Goal: Task Accomplishment & Management: Complete application form

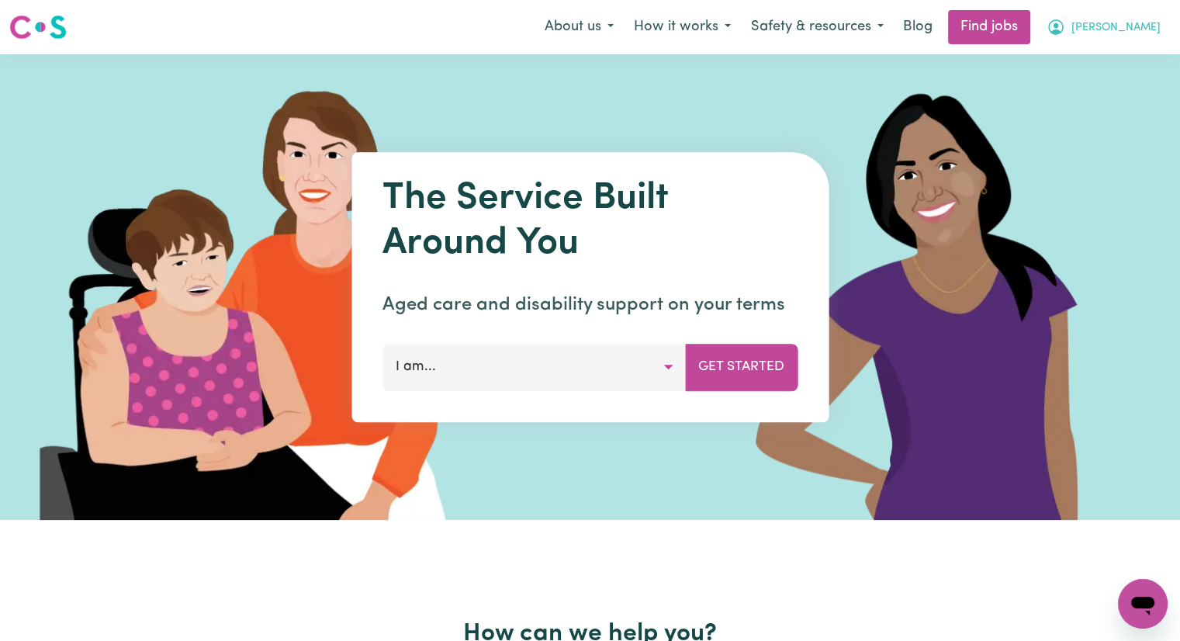
click at [1153, 29] on span "[PERSON_NAME]" at bounding box center [1115, 27] width 89 height 17
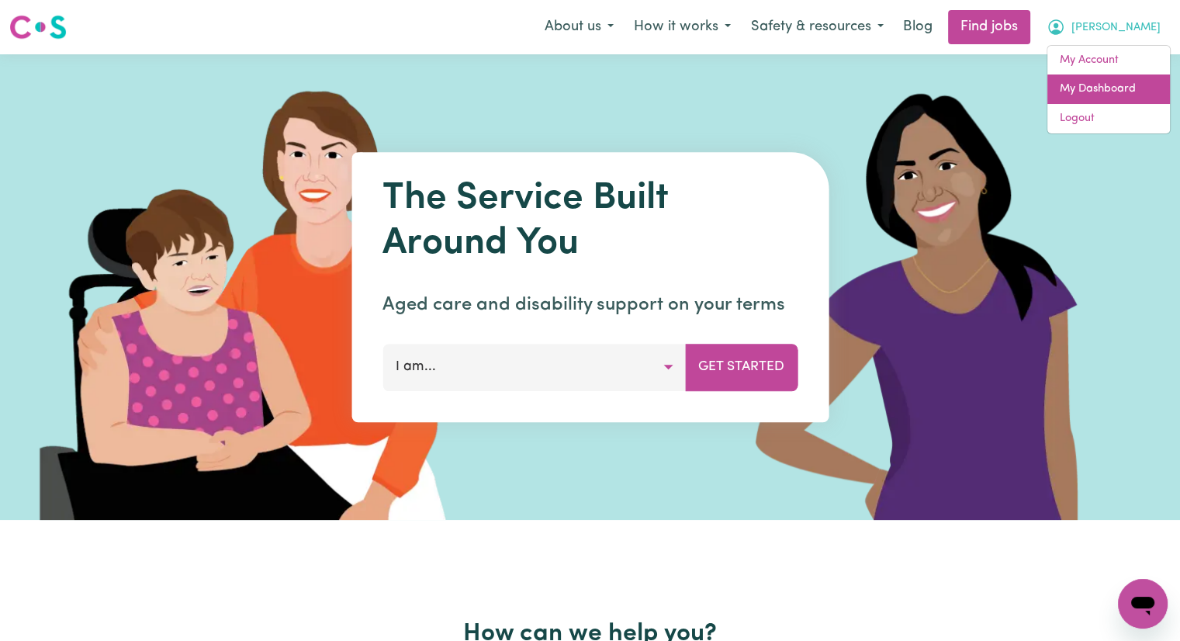
click at [1131, 88] on link "My Dashboard" at bounding box center [1108, 88] width 123 height 29
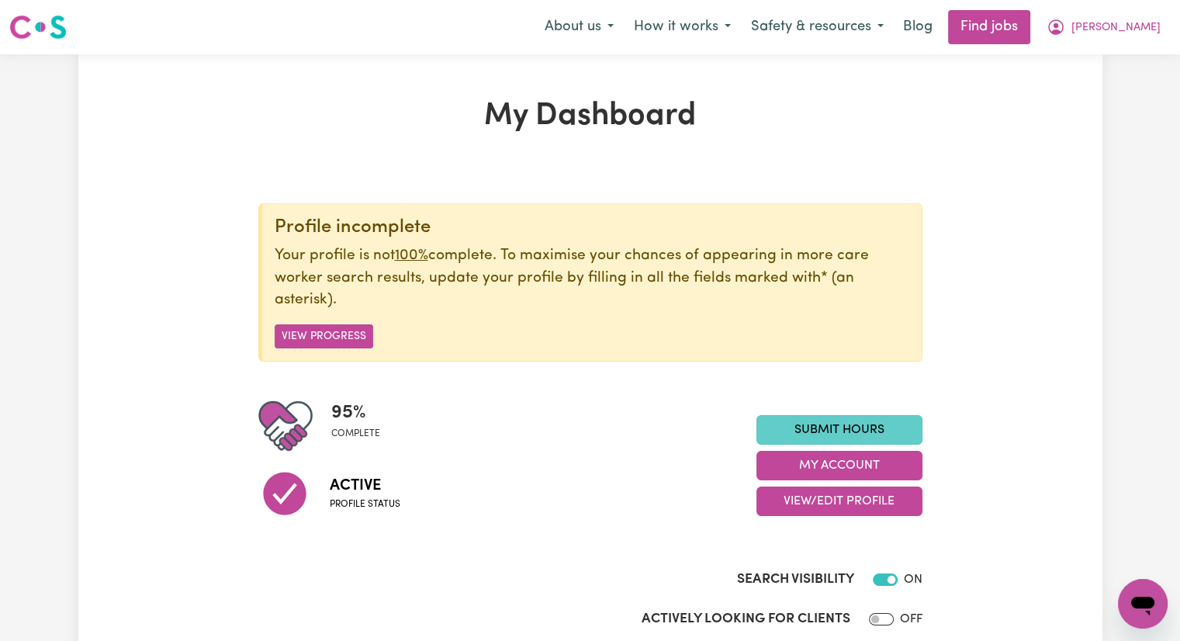
click at [830, 432] on link "Submit Hours" at bounding box center [839, 429] width 166 height 29
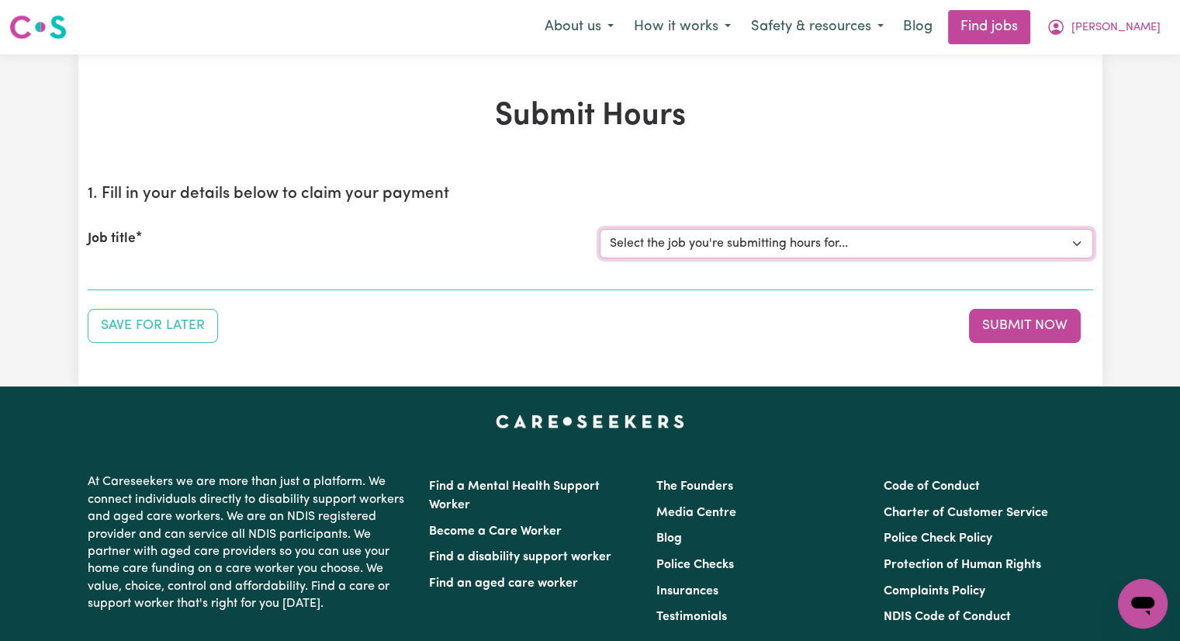
click at [711, 247] on select "Select the job you're submitting hours for... [[PERSON_NAME]] Care worker [GEOG…" at bounding box center [845, 243] width 493 height 29
select select "2766"
click at [599, 229] on select "Select the job you're submitting hours for... [[PERSON_NAME]] Care worker [GEOG…" at bounding box center [845, 243] width 493 height 29
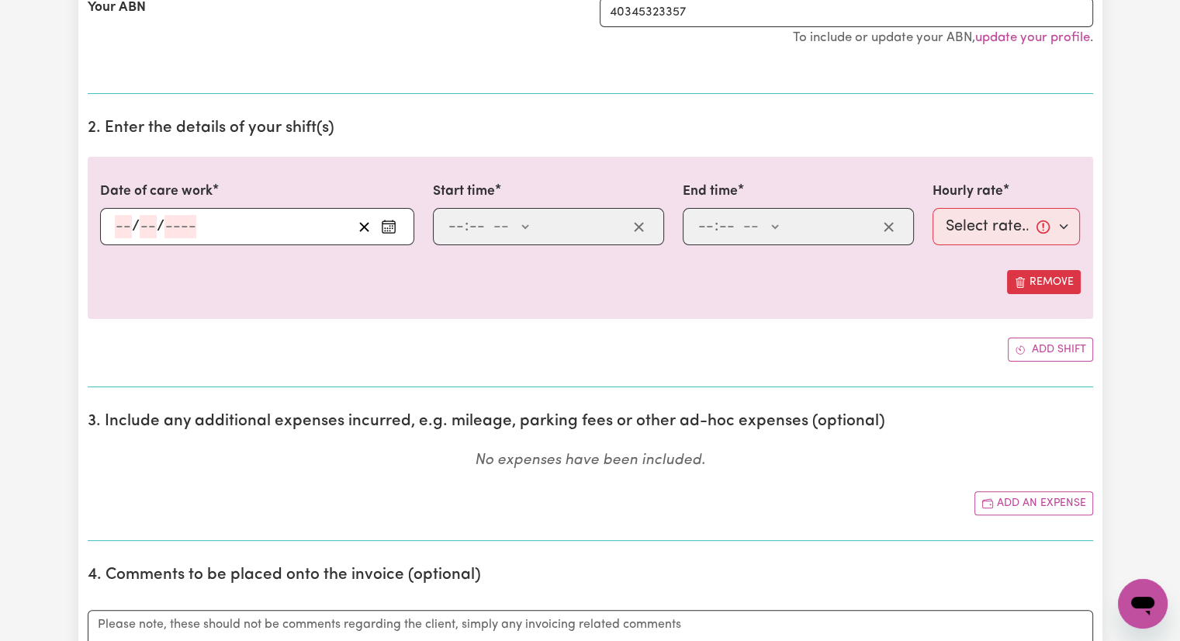
scroll to position [388, 0]
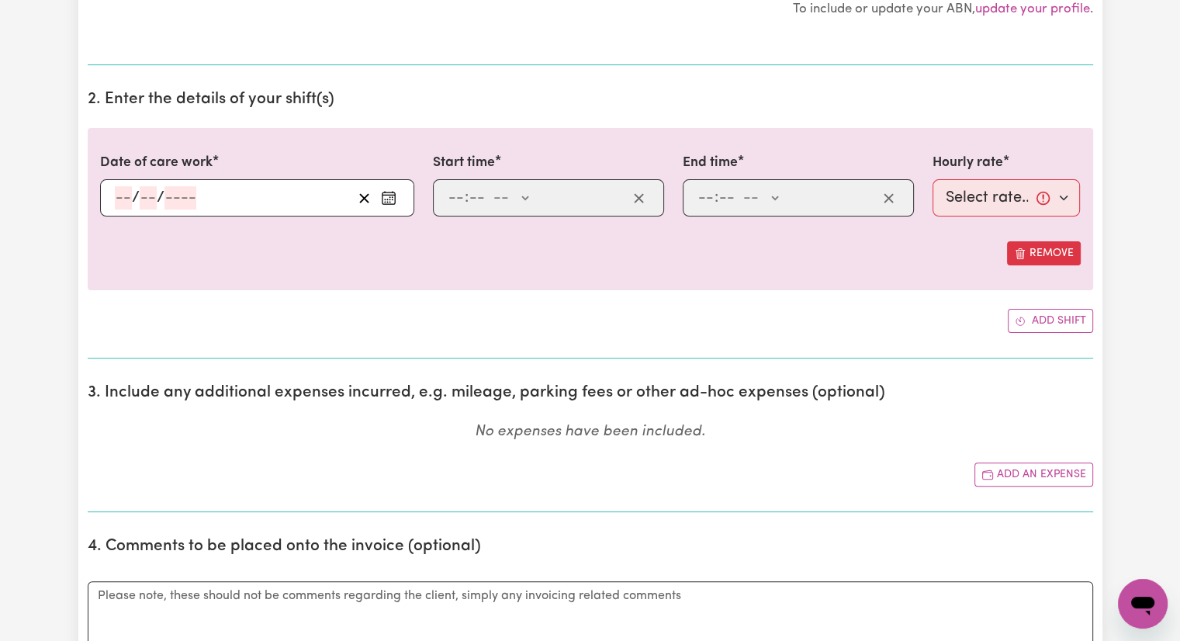
click at [119, 195] on div "/ /" at bounding box center [257, 197] width 314 height 37
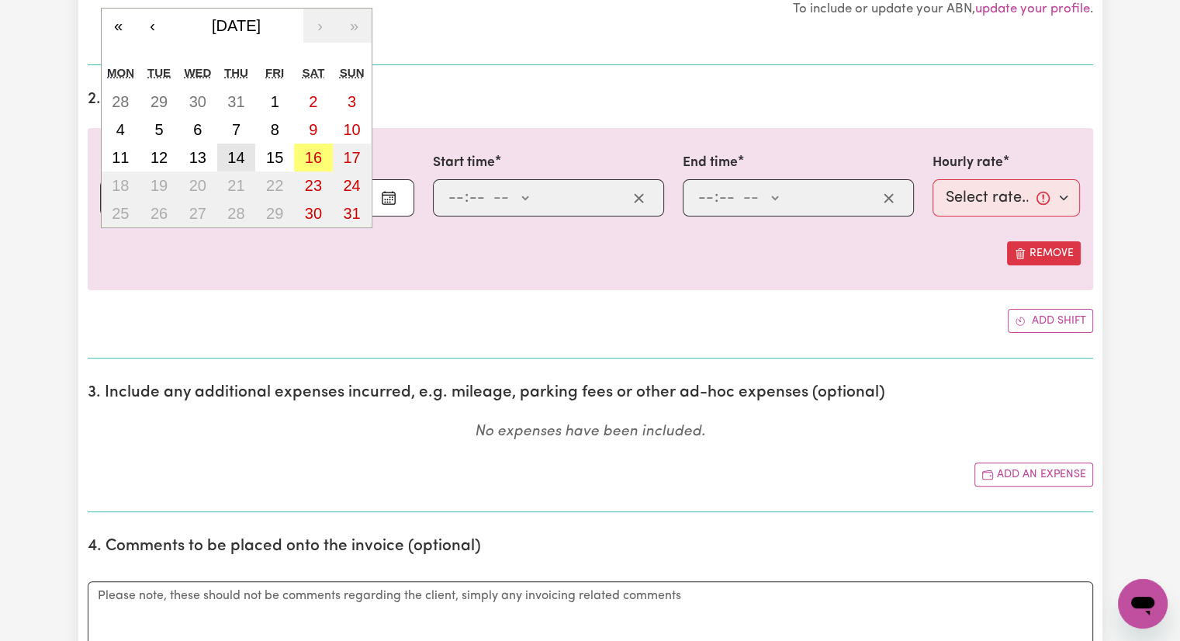
click at [236, 152] on abbr "14" at bounding box center [235, 157] width 17 height 17
type input "[DATE]"
type input "14"
type input "8"
type input "2025"
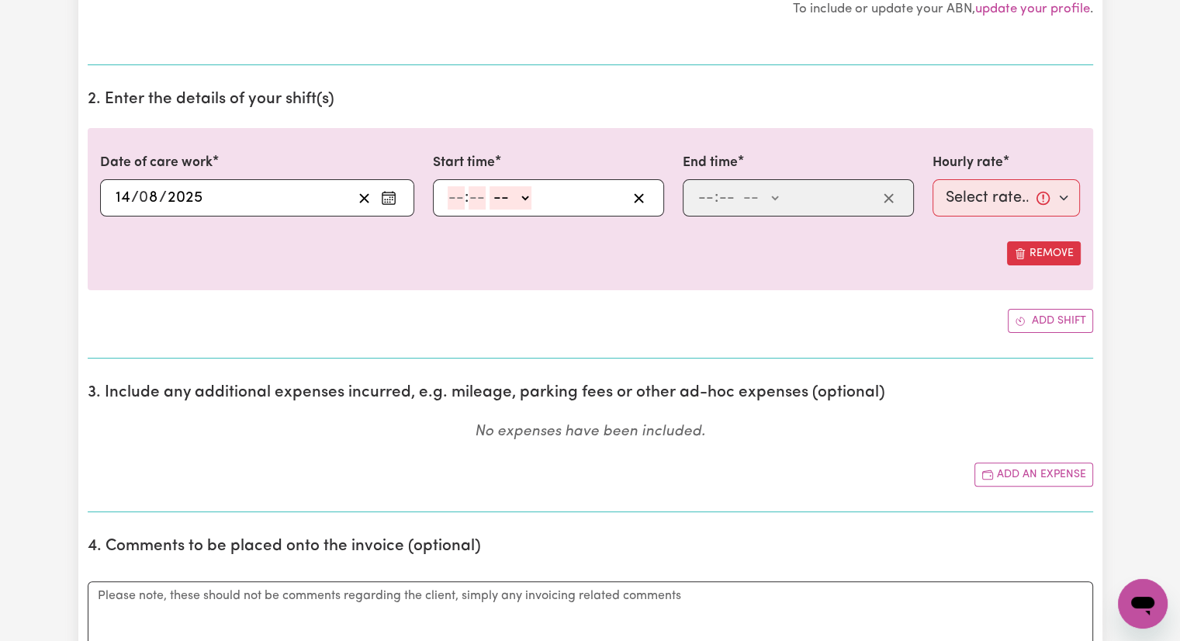
click at [450, 190] on input "number" at bounding box center [455, 197] width 17 height 23
type input "1"
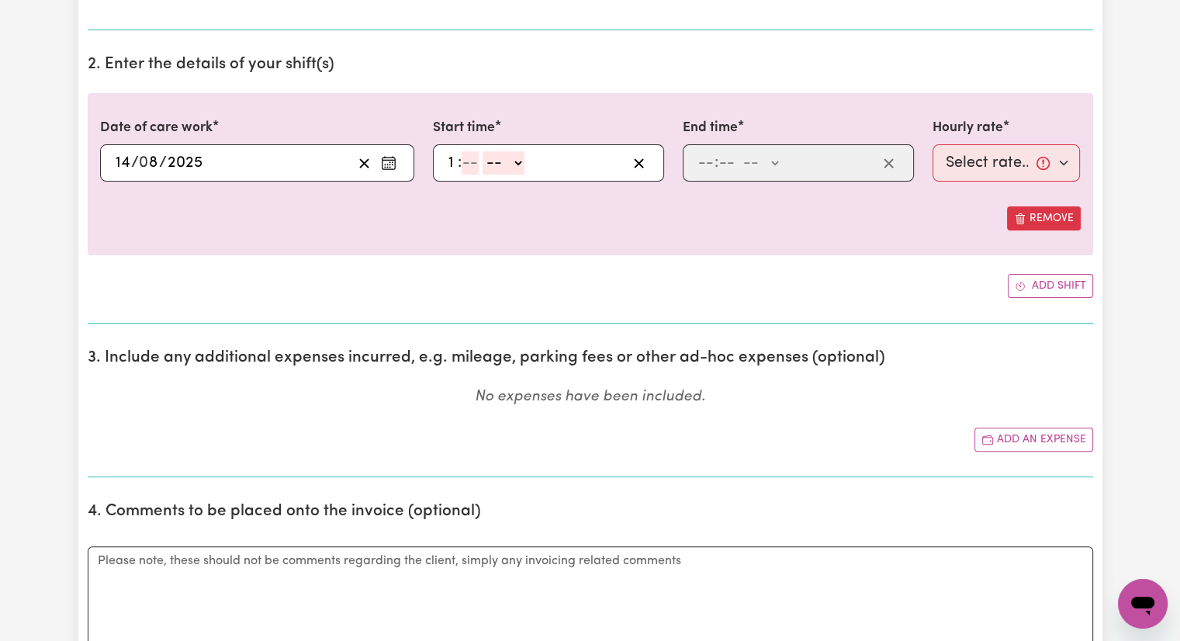
scroll to position [327, 0]
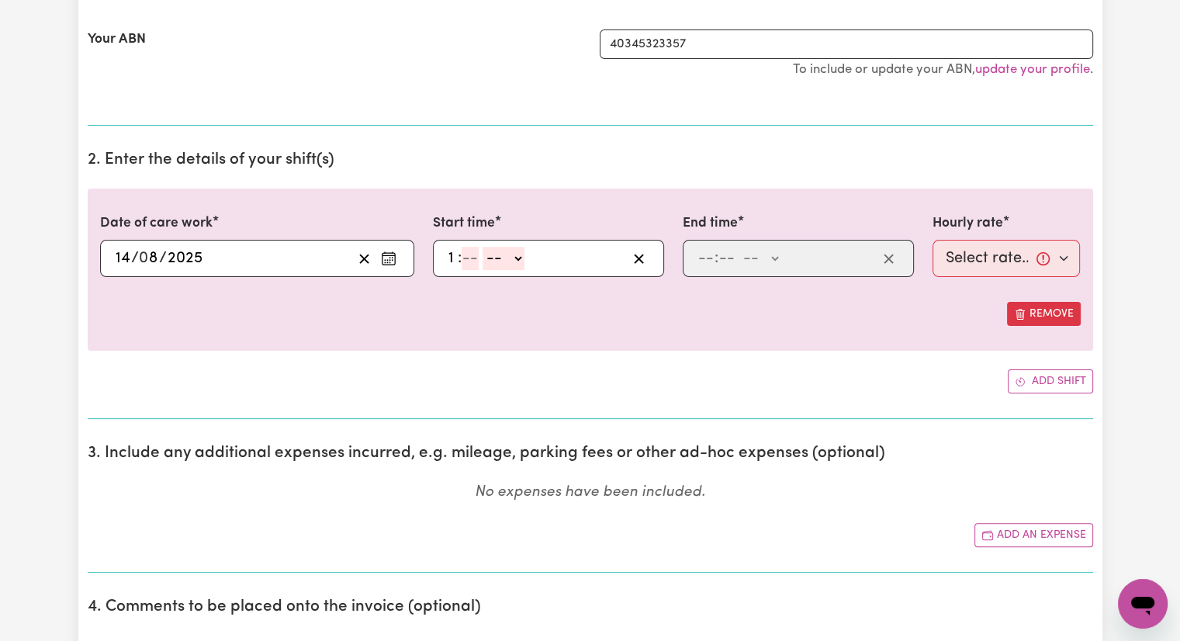
click at [573, 250] on div "1 : -- AM PM" at bounding box center [536, 258] width 181 height 23
click at [331, 247] on div "[DATE] 14 / 0 8 / 2025" at bounding box center [232, 258] width 239 height 23
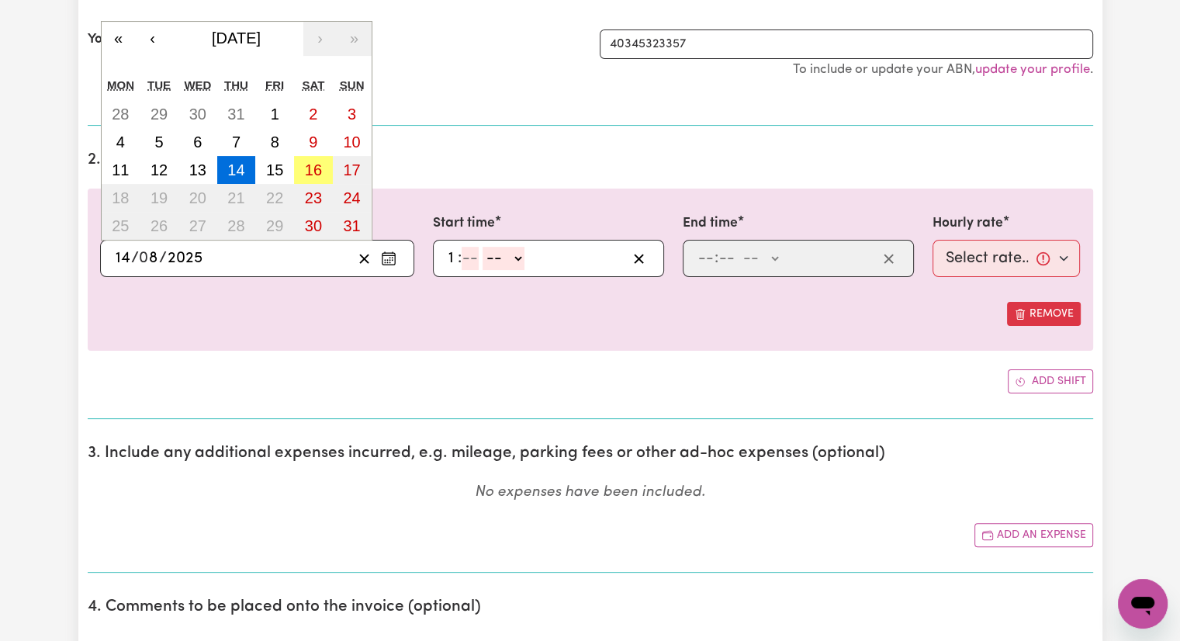
click at [473, 260] on input "number" at bounding box center [469, 258] width 17 height 23
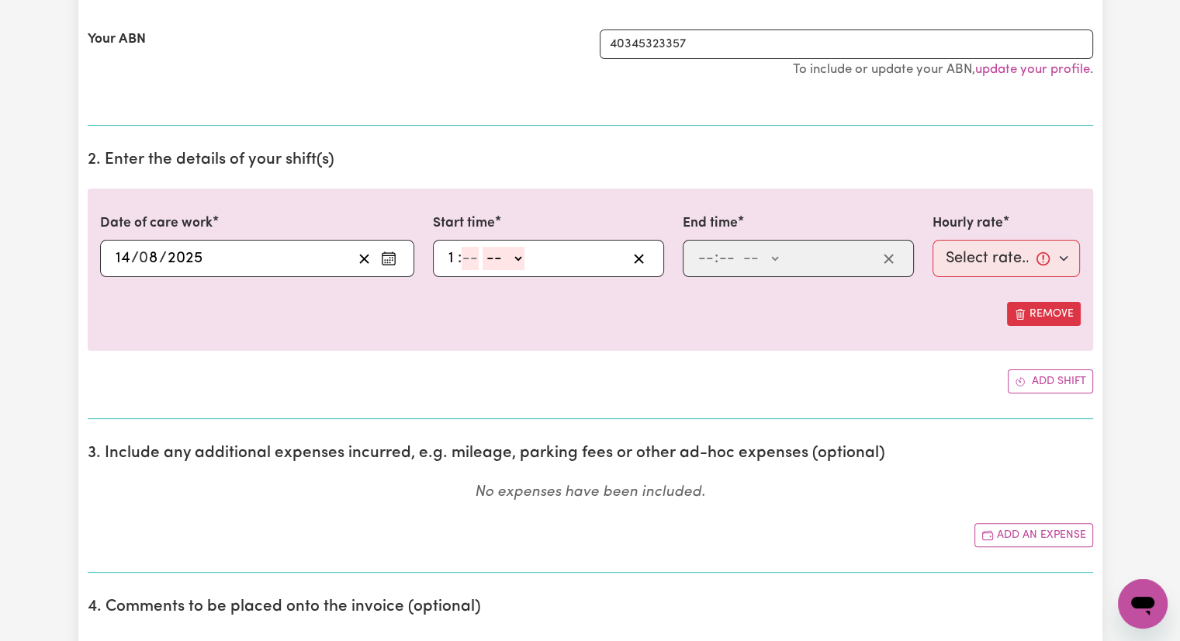
click at [451, 255] on input "1" at bounding box center [452, 258] width 10 height 23
click at [638, 255] on line "button" at bounding box center [638, 258] width 9 height 9
click at [635, 254] on line "button" at bounding box center [638, 258] width 9 height 9
click at [452, 255] on input "1" at bounding box center [452, 258] width 10 height 23
type input "1"
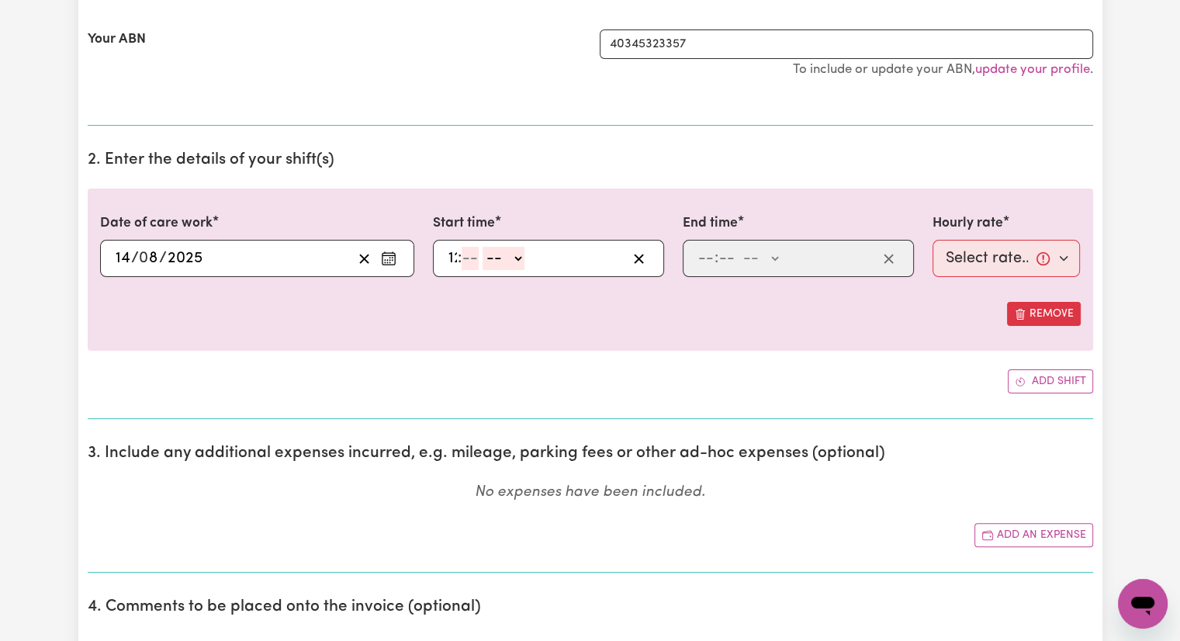
type input "12"
type input "30"
click at [526, 254] on select "-- AM PM" at bounding box center [511, 258] width 42 height 23
select select "pm"
click at [490, 247] on select "-- AM PM" at bounding box center [511, 258] width 42 height 23
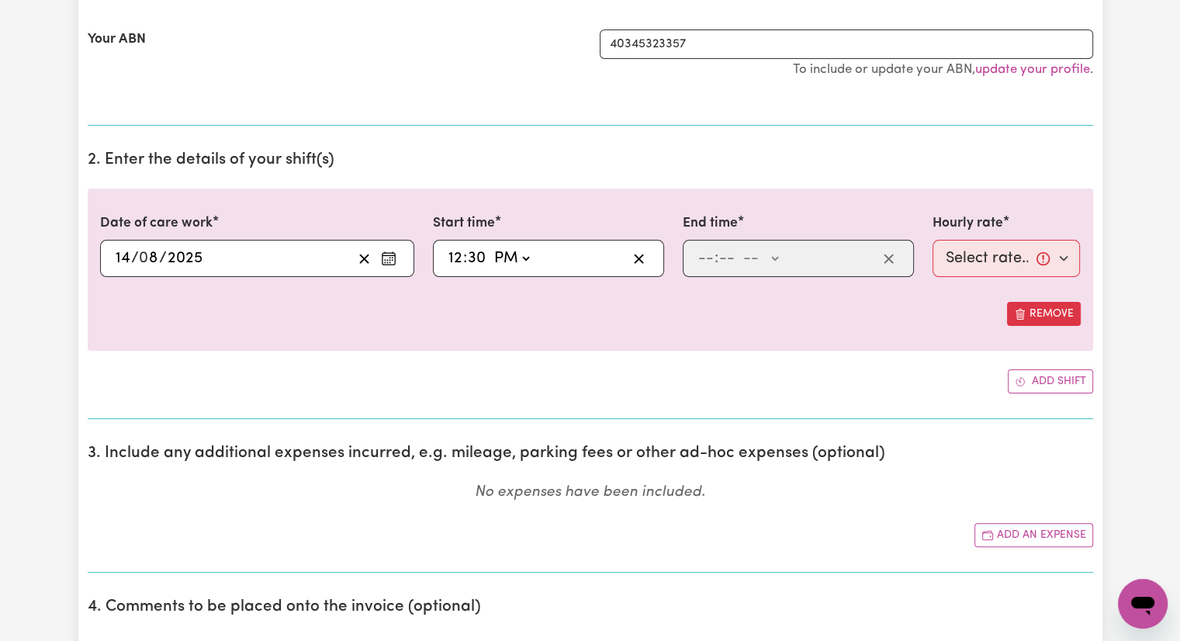
type input "12:30"
click at [700, 258] on input "number" at bounding box center [705, 258] width 17 height 23
type input "5"
type input "00"
click at [772, 261] on select "-- AM PM" at bounding box center [758, 258] width 42 height 23
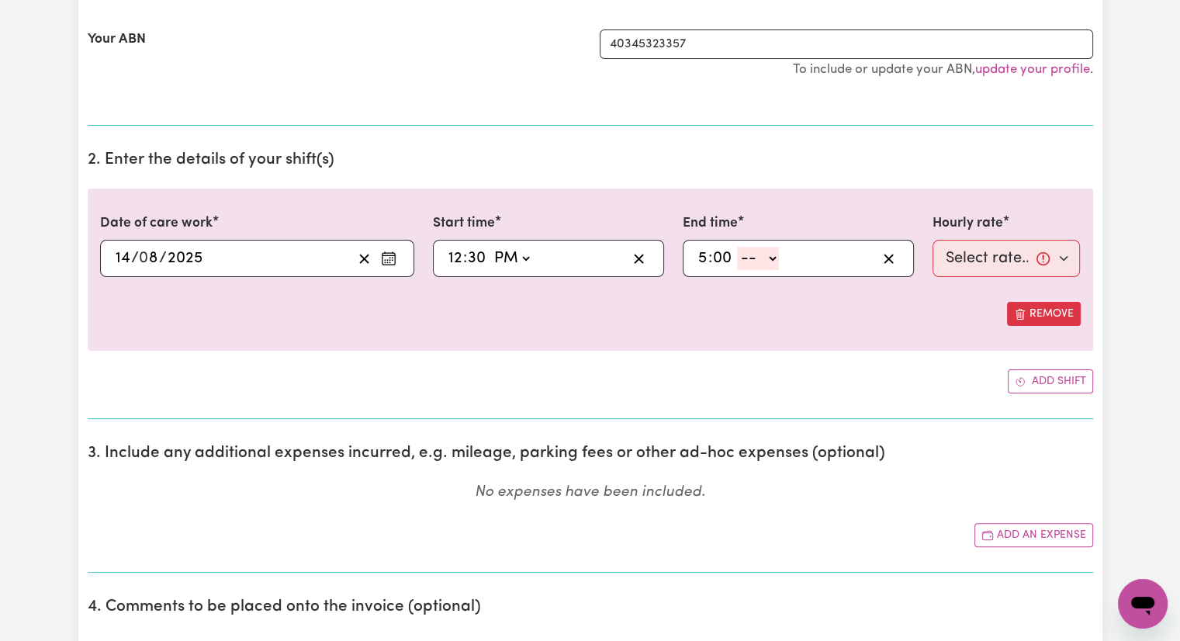
select select "pm"
click at [737, 247] on select "-- AM PM" at bounding box center [758, 258] width 42 height 23
type input "17:00"
type input "0"
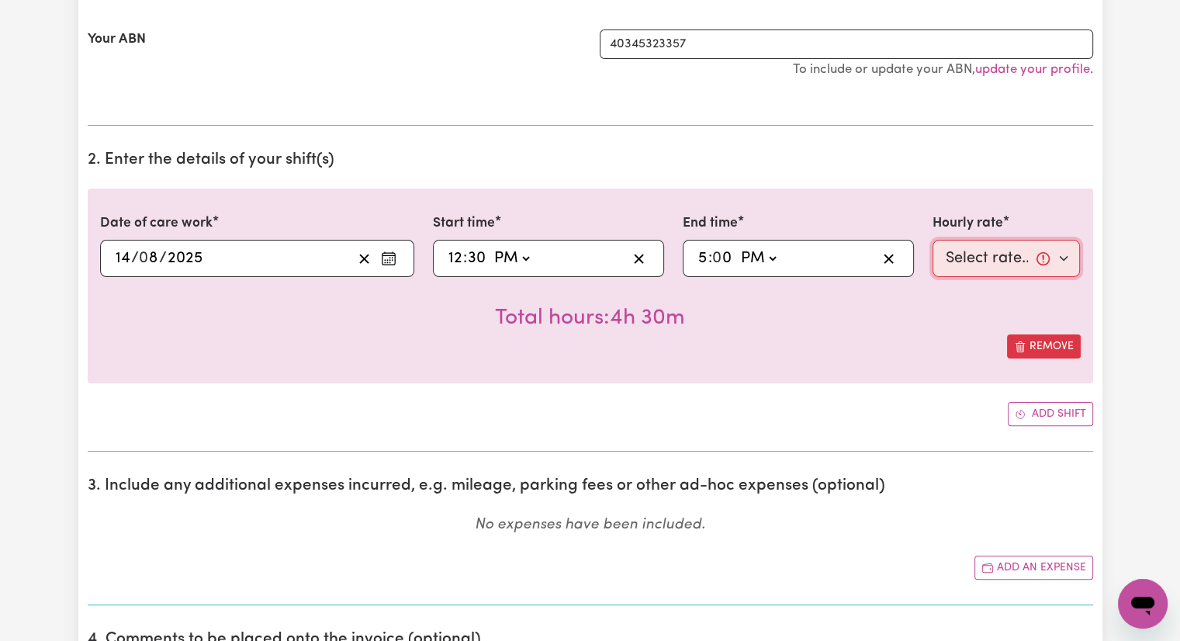
click at [966, 251] on select "Select rate... $40.00 (Weekday)" at bounding box center [1006, 258] width 148 height 37
select select "40-Weekday"
click at [932, 240] on select "Select rate... $40.00 (Weekday)" at bounding box center [1006, 258] width 148 height 37
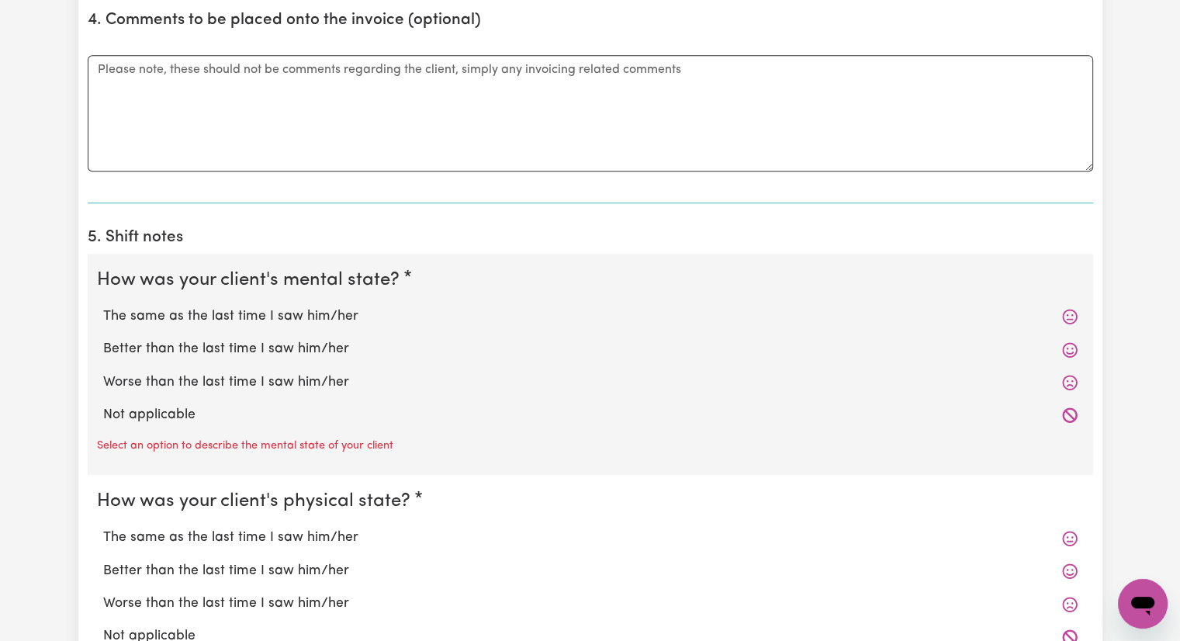
scroll to position [948, 0]
click at [306, 306] on label "The same as the last time I saw him/her" at bounding box center [590, 315] width 974 height 20
click at [103, 305] on input "The same as the last time I saw him/her" at bounding box center [102, 304] width 1 height 1
radio input "true"
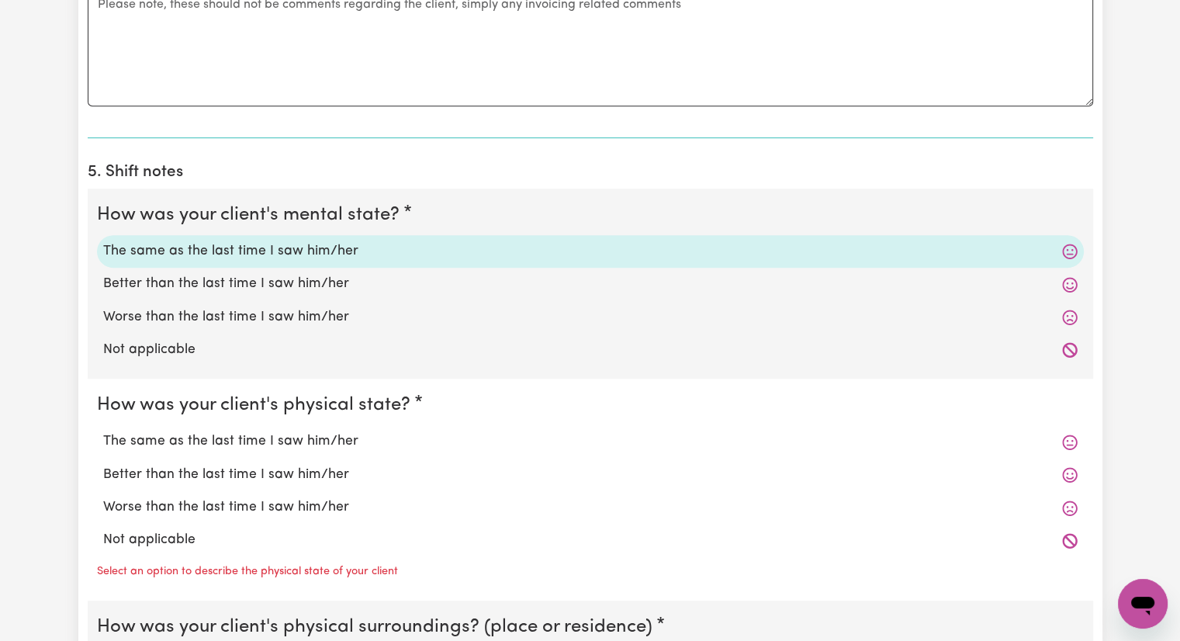
scroll to position [1180, 0]
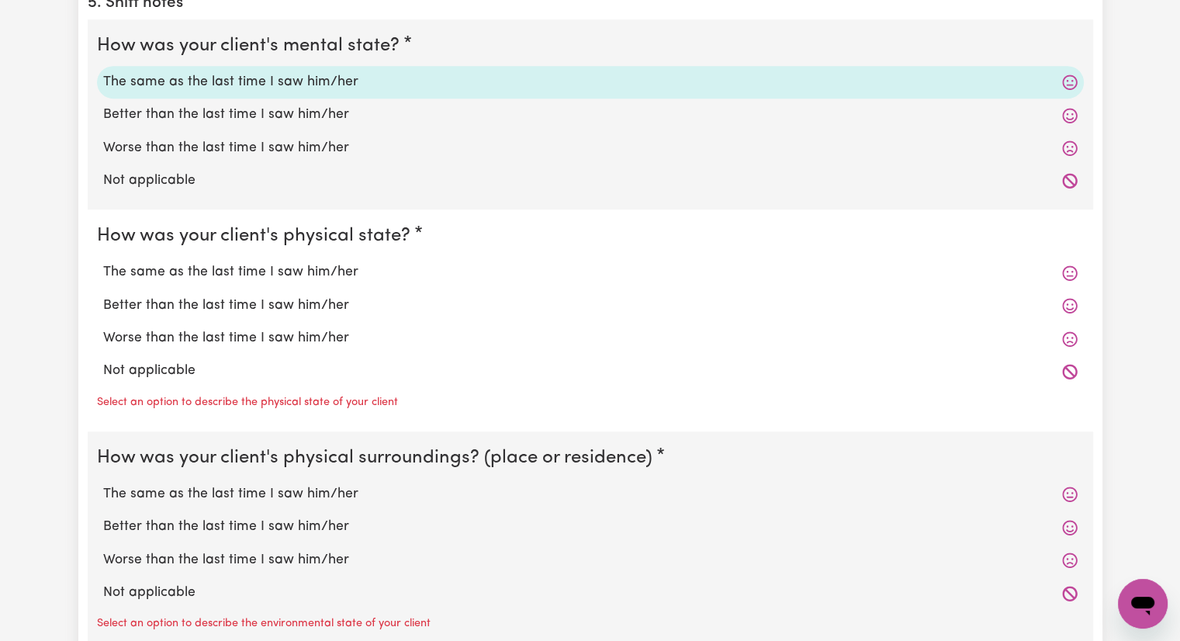
click at [332, 262] on label "The same as the last time I saw him/her" at bounding box center [590, 272] width 974 height 20
click at [103, 261] on input "The same as the last time I saw him/her" at bounding box center [102, 261] width 1 height 1
radio input "true"
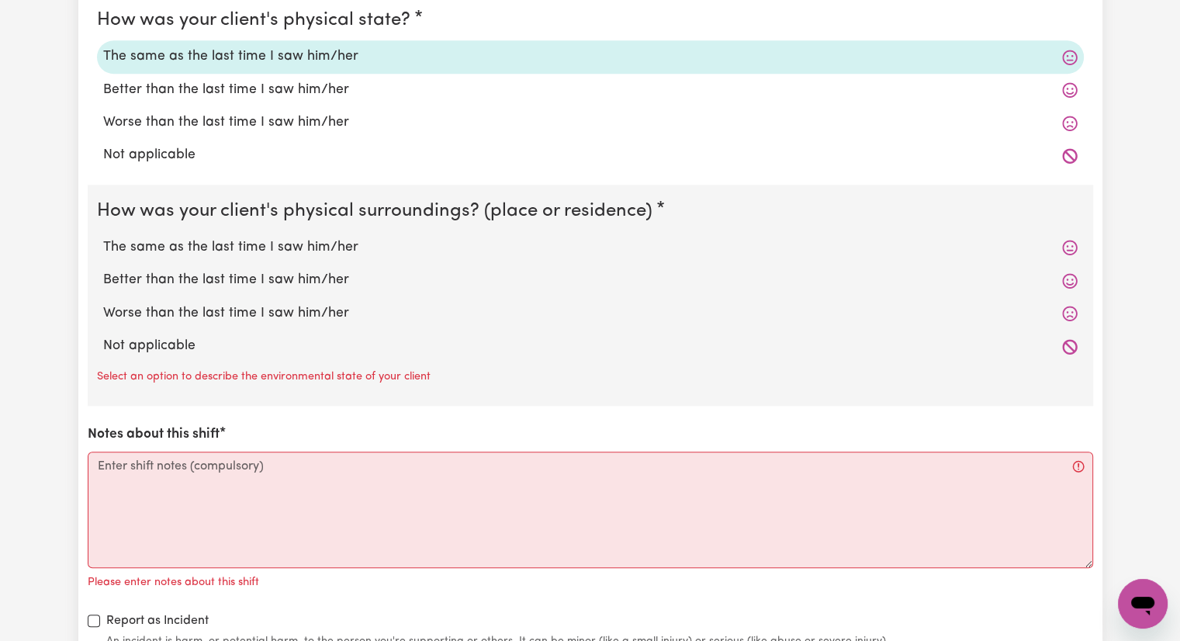
scroll to position [1413, 0]
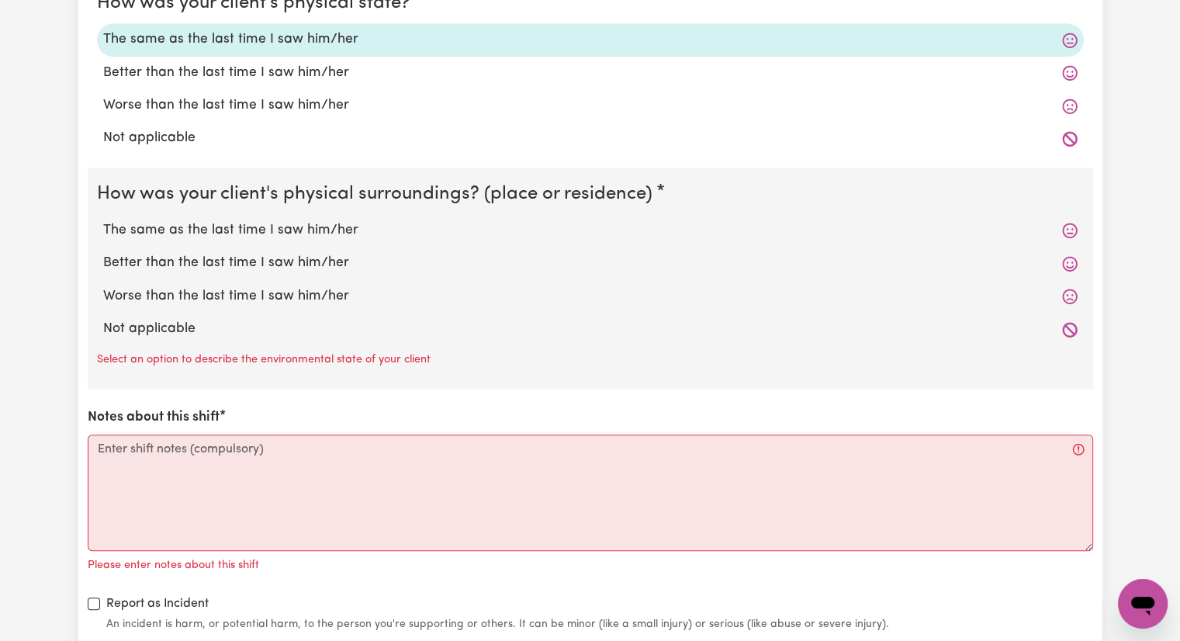
click at [352, 228] on label "The same as the last time I saw him/her" at bounding box center [590, 230] width 974 height 20
click at [103, 220] on input "The same as the last time I saw him/her" at bounding box center [102, 219] width 1 height 1
radio input "true"
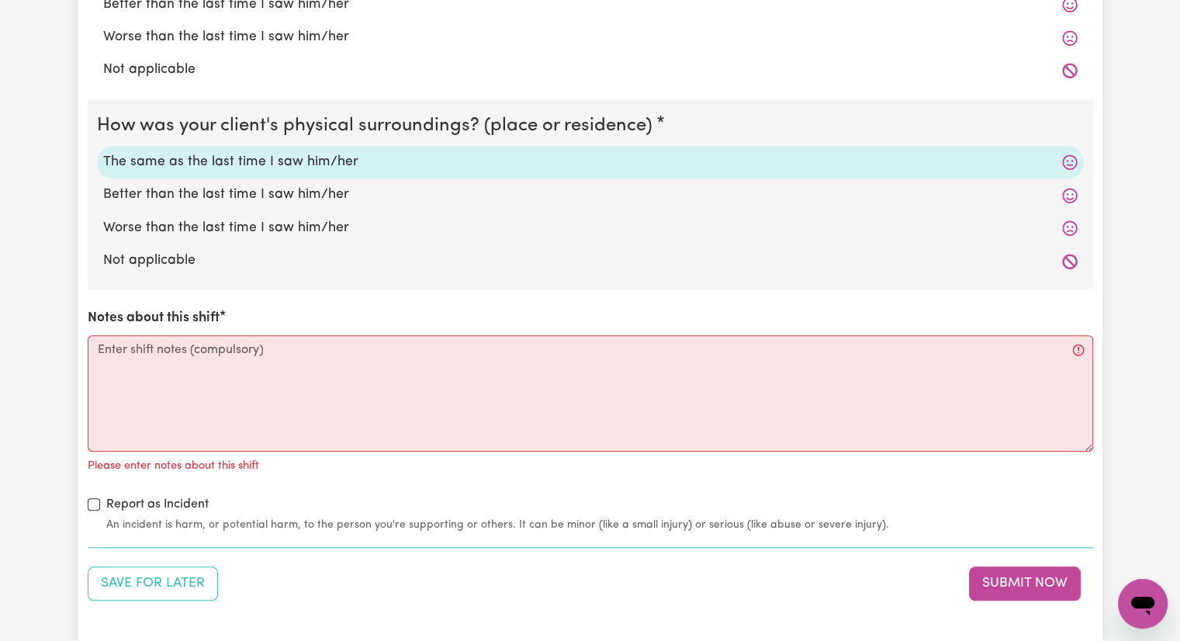
scroll to position [1568, 0]
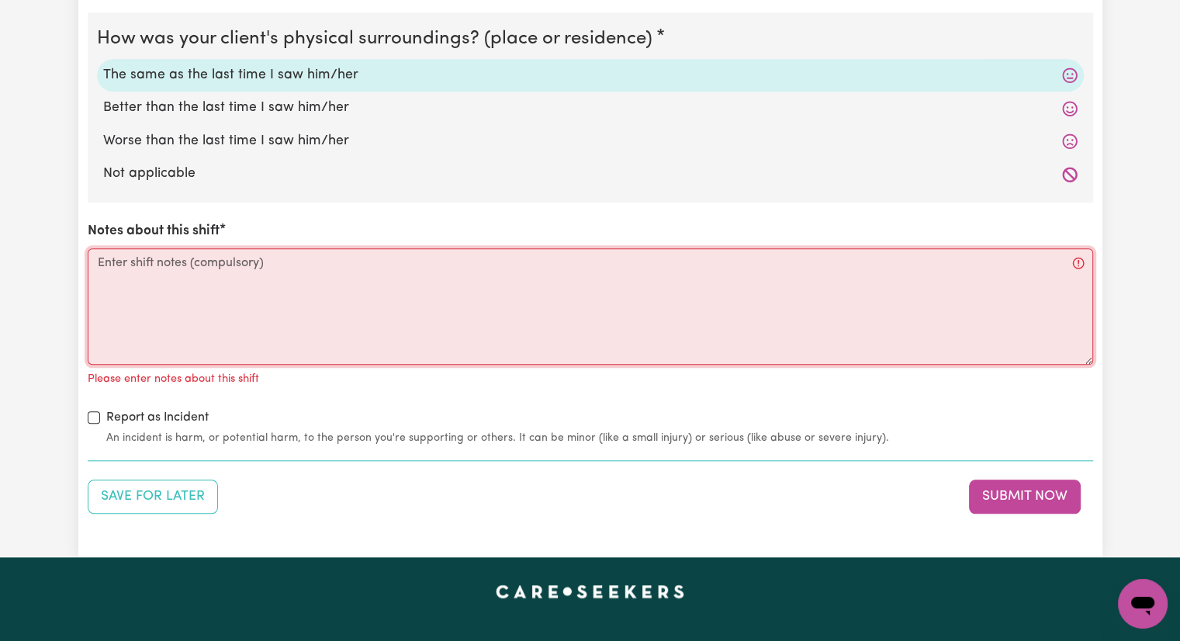
click at [366, 256] on textarea "Notes about this shift" at bounding box center [590, 306] width 1005 height 116
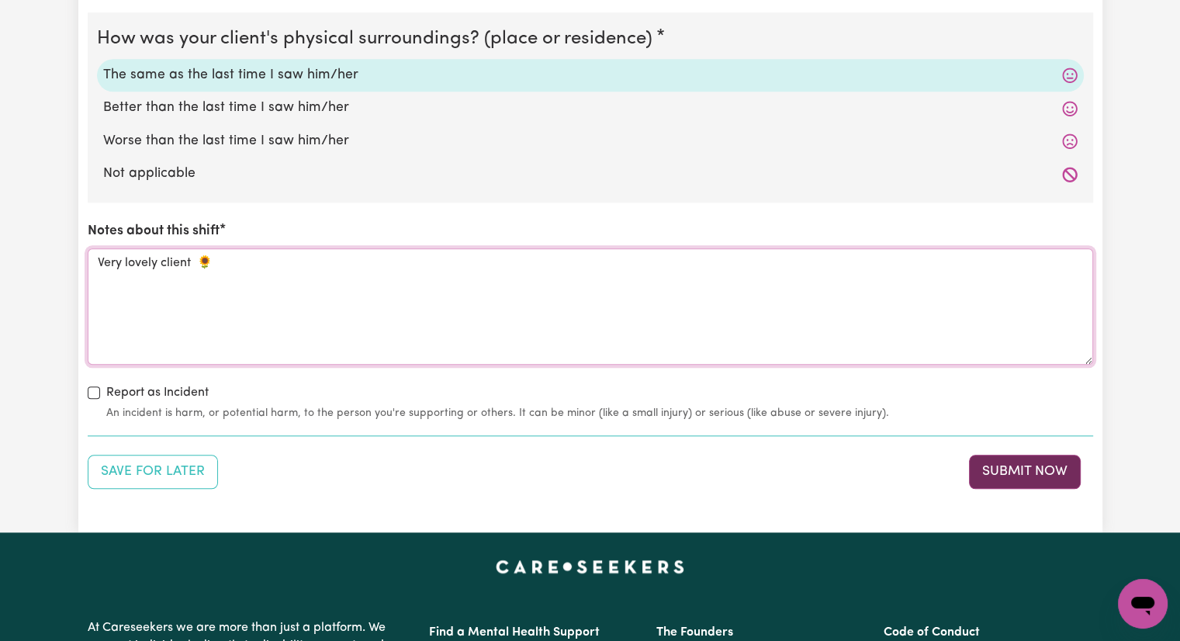
type textarea "Very lovely client 🌻"
click at [1028, 468] on button "Submit Now" at bounding box center [1025, 471] width 112 height 34
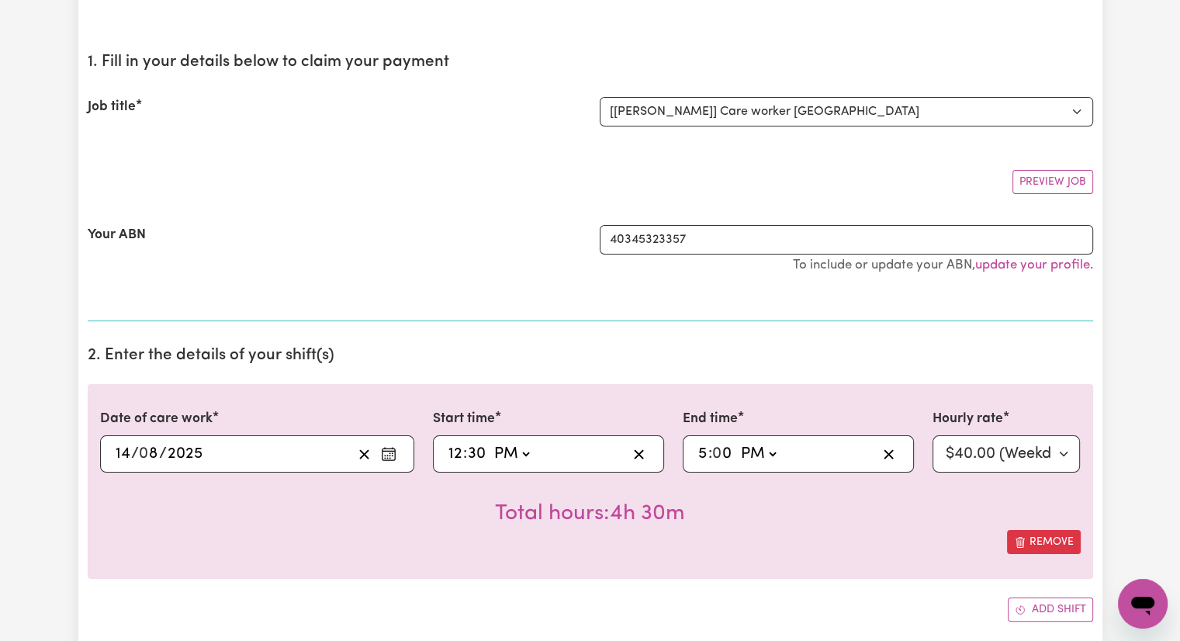
scroll to position [0, 0]
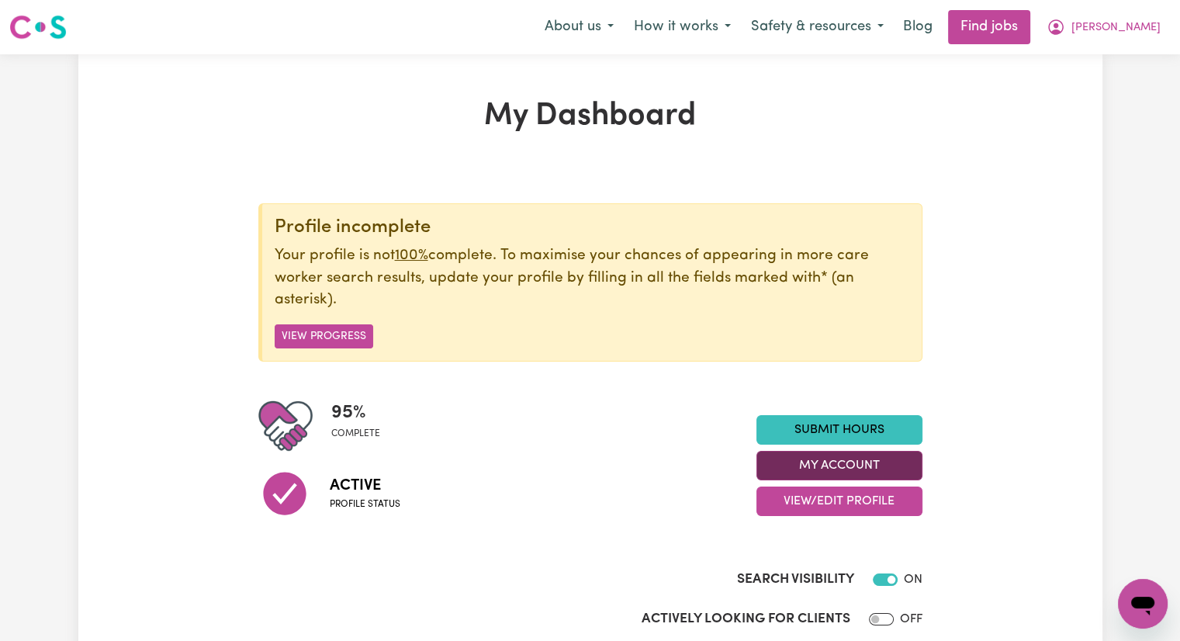
click at [847, 463] on button "My Account" at bounding box center [839, 465] width 166 height 29
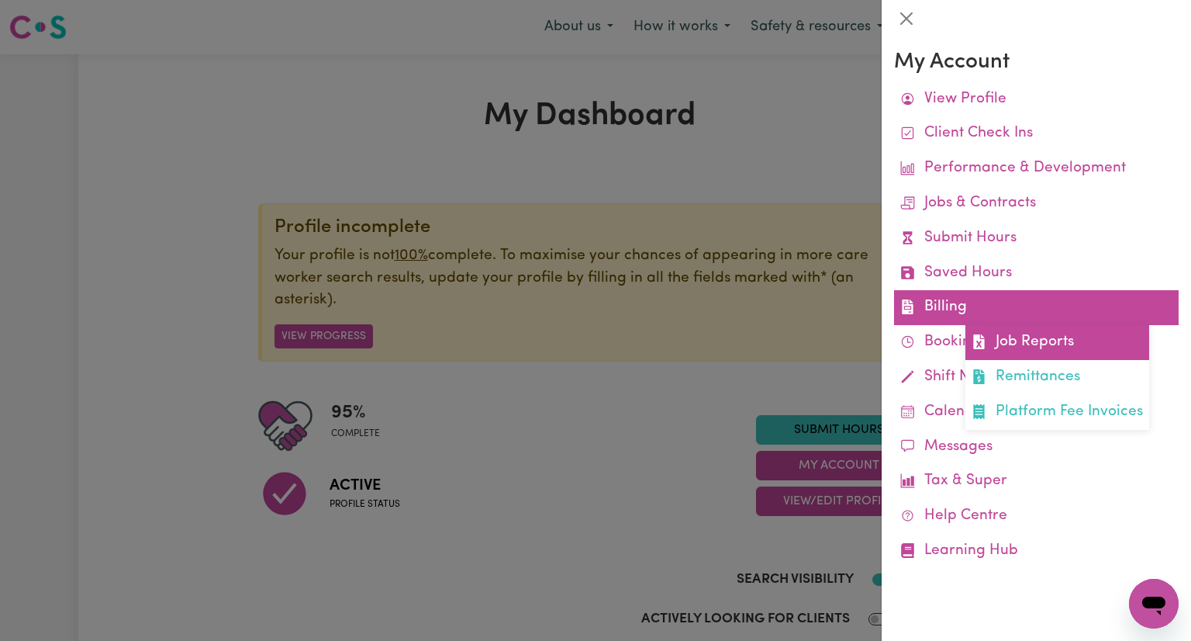
click at [1047, 348] on link "Job Reports" at bounding box center [1058, 342] width 184 height 35
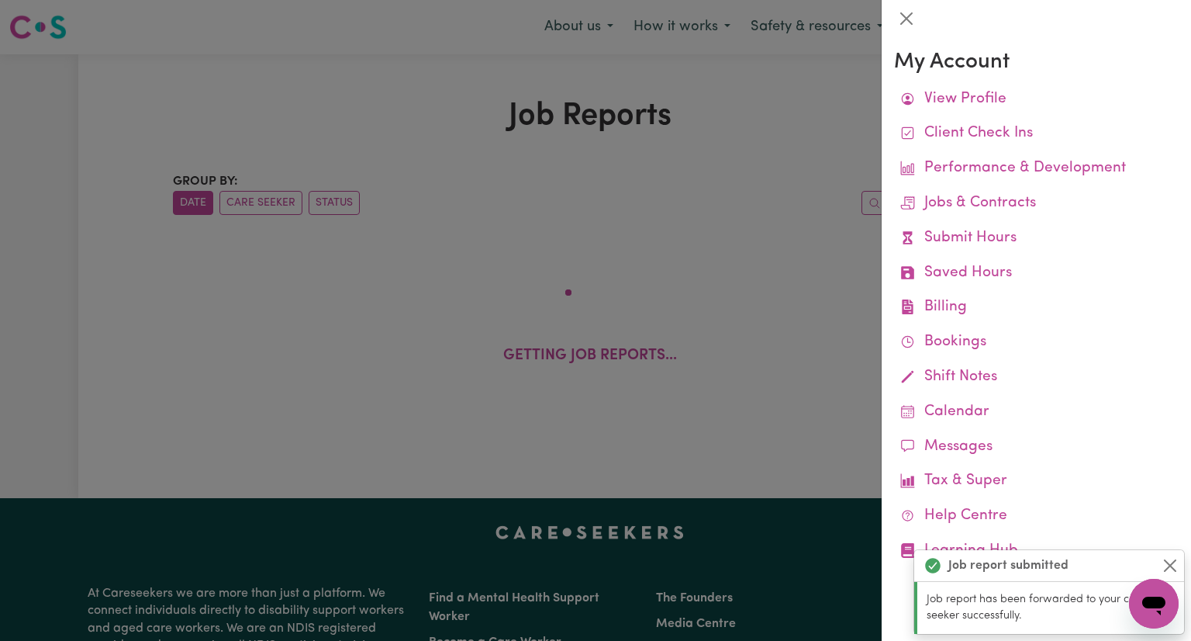
click at [652, 252] on div at bounding box center [595, 320] width 1191 height 641
